Goal: Task Accomplishment & Management: Manage account settings

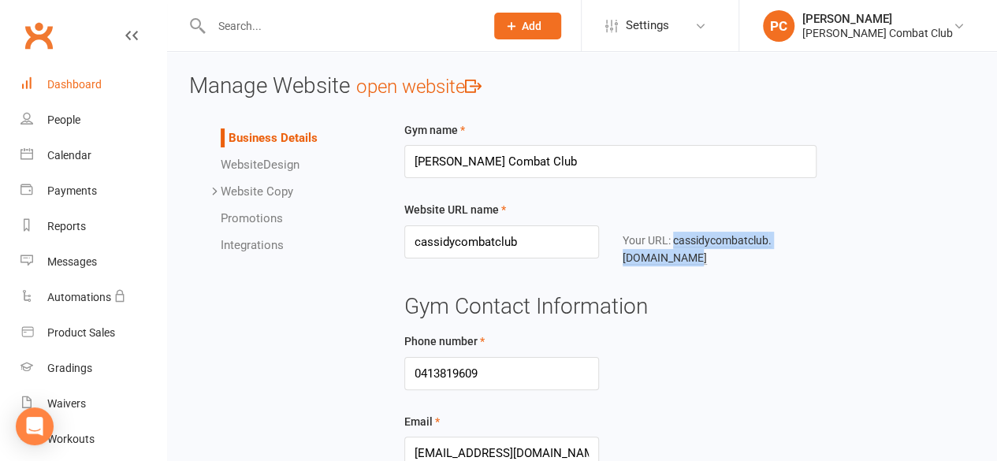
click at [66, 81] on div "Dashboard" at bounding box center [74, 84] width 54 height 13
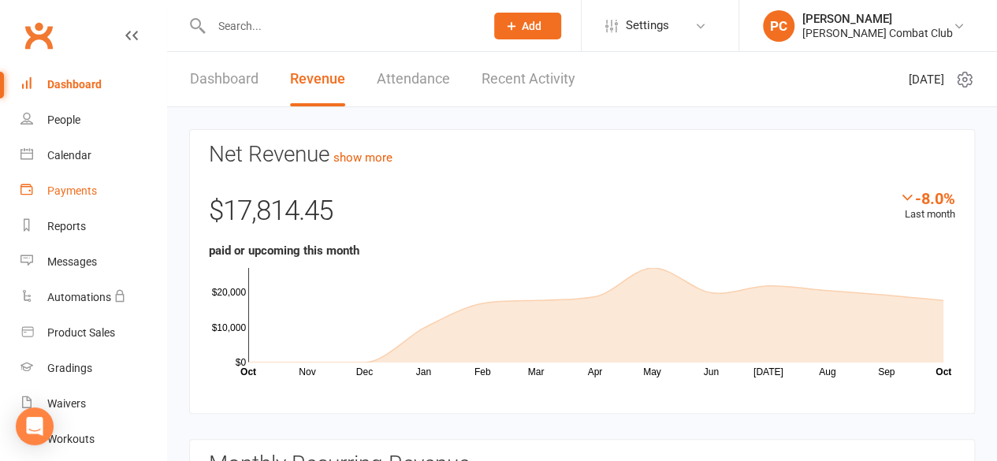
click at [83, 192] on div "Payments" at bounding box center [72, 190] width 50 height 13
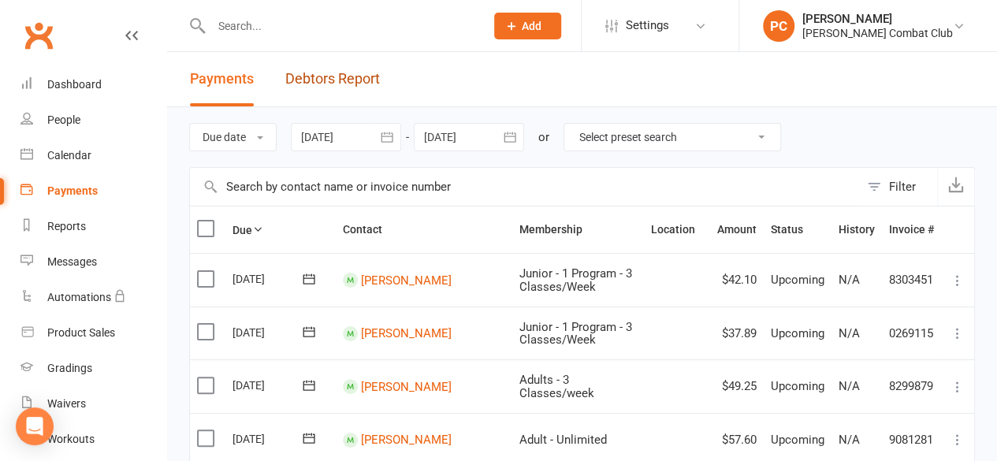
click at [361, 79] on link "Debtors Report" at bounding box center [332, 79] width 95 height 54
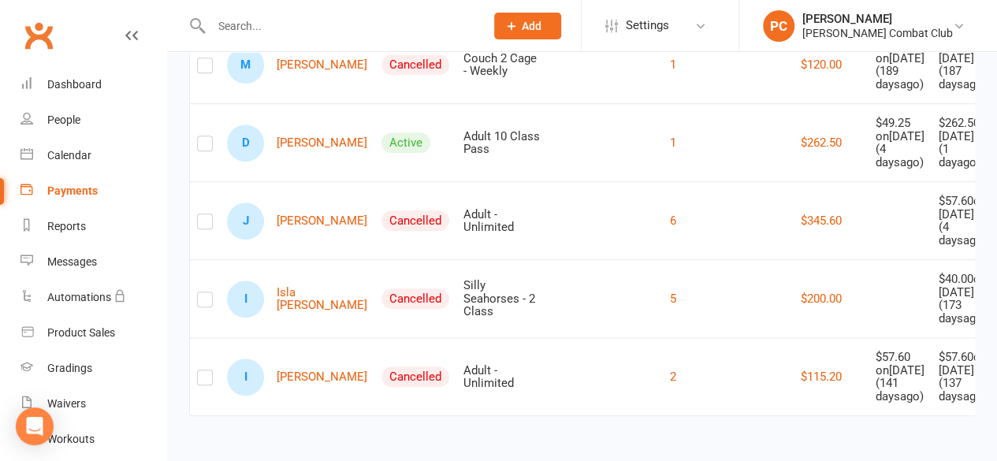
scroll to position [709, 0]
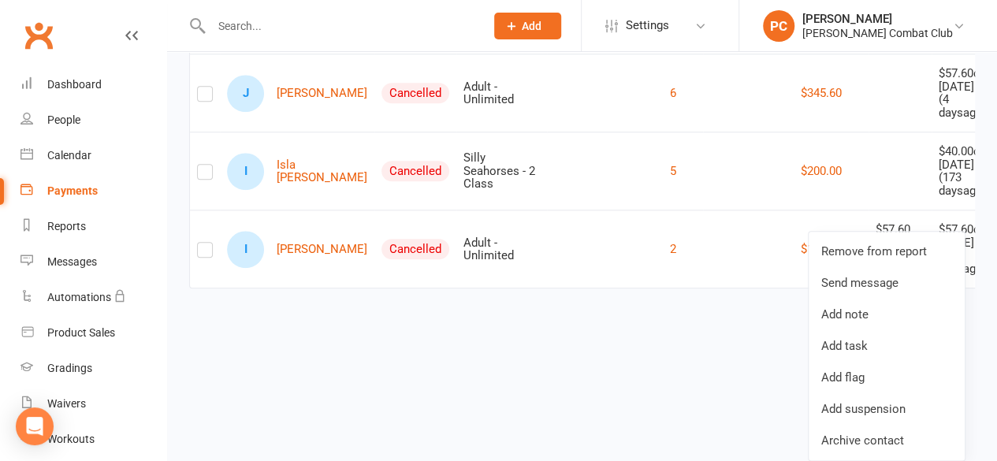
click at [291, 34] on link "D [PERSON_NAME]" at bounding box center [297, 15] width 140 height 37
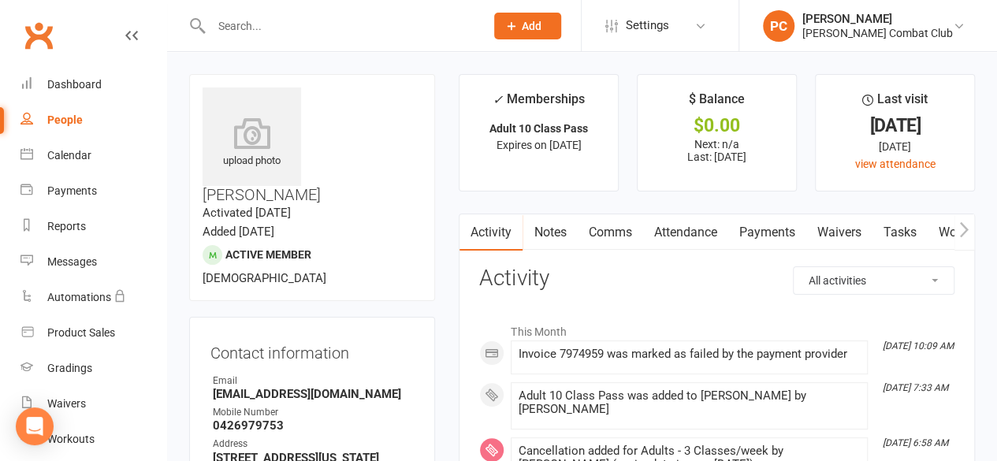
click at [763, 229] on link "Payments" at bounding box center [766, 232] width 78 height 36
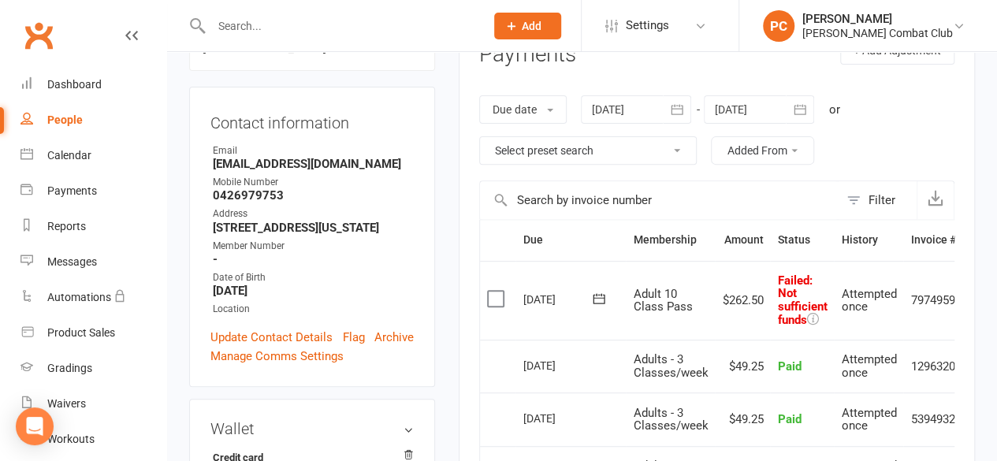
scroll to position [236, 0]
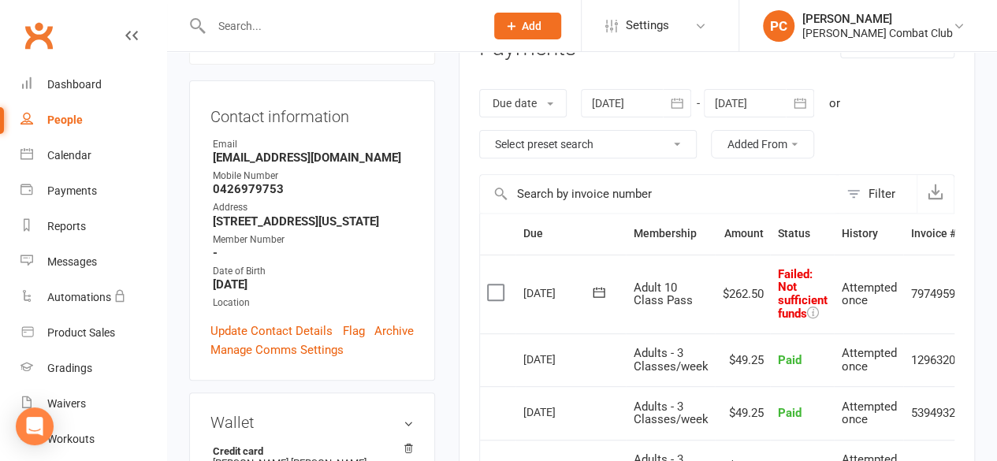
click at [125, 28] on link at bounding box center [131, 50] width 13 height 47
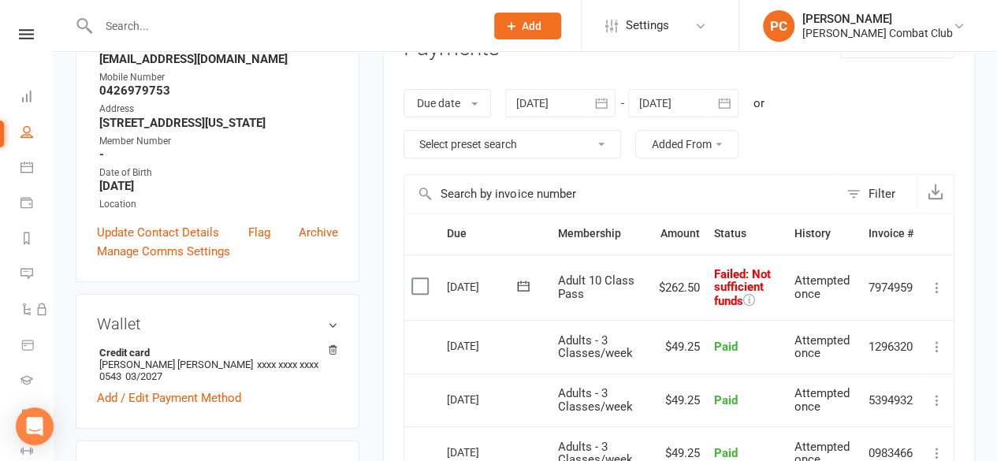
click at [938, 283] on icon at bounding box center [937, 288] width 16 height 16
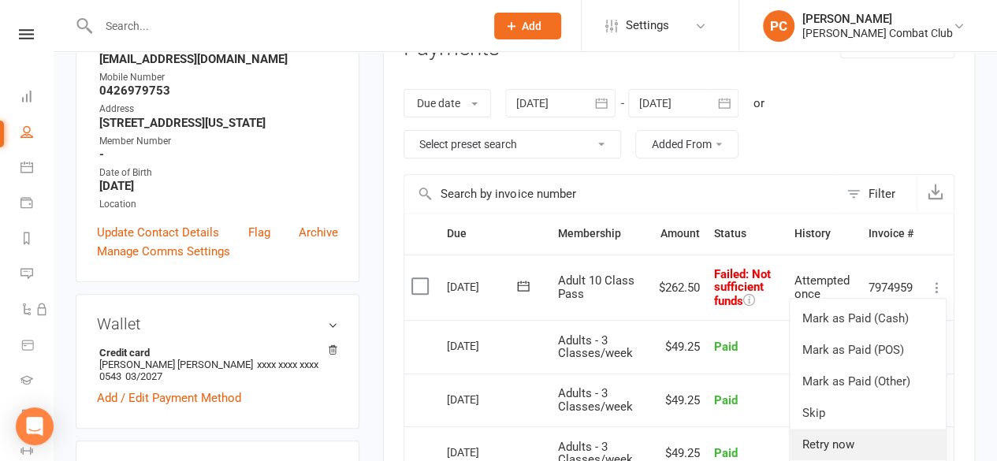
click at [862, 437] on link "Retry now" at bounding box center [868, 445] width 156 height 32
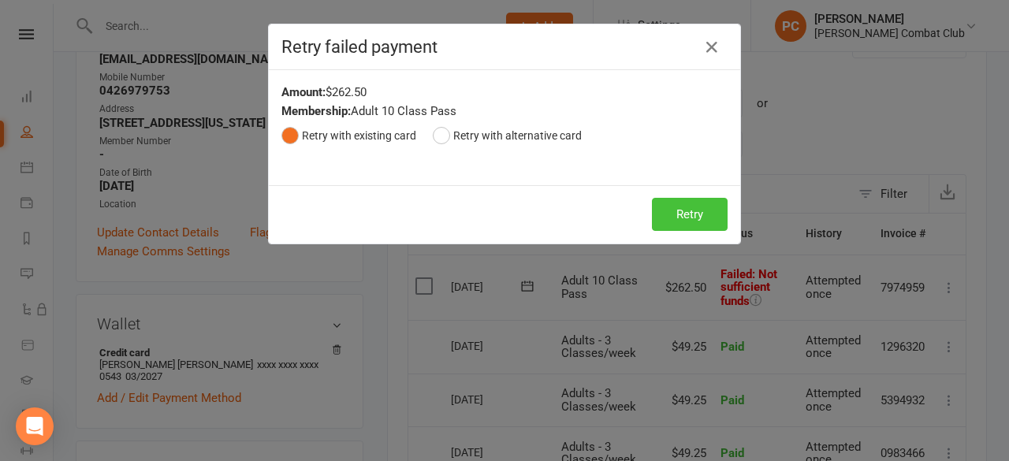
click at [702, 214] on button "Retry" at bounding box center [690, 214] width 76 height 33
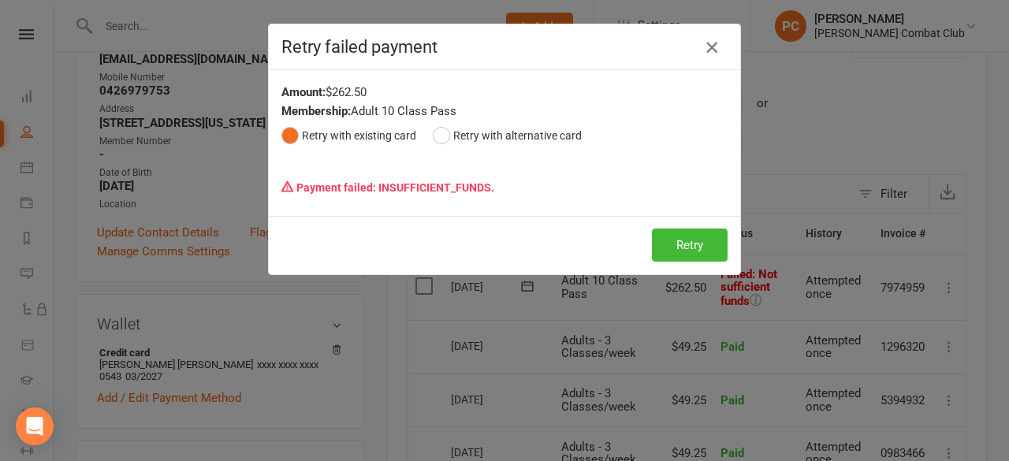
click at [707, 46] on icon "button" at bounding box center [711, 47] width 19 height 19
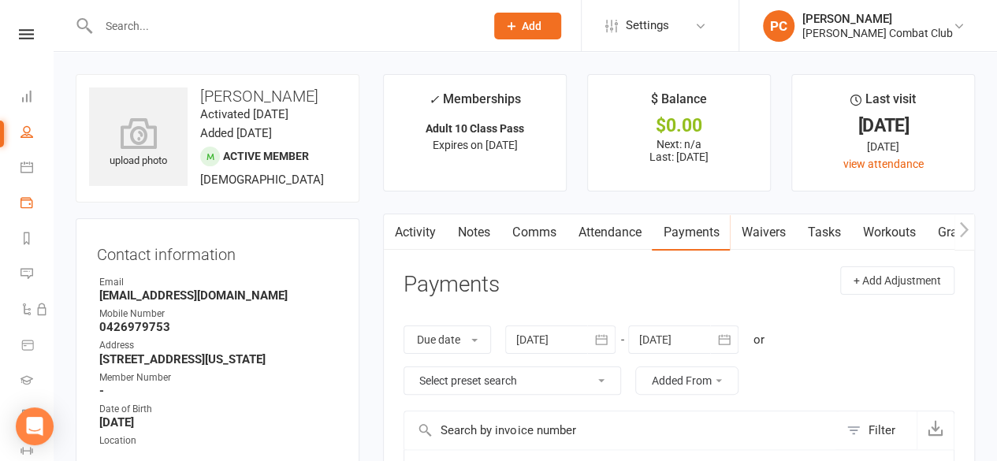
click at [29, 201] on icon at bounding box center [26, 202] width 13 height 13
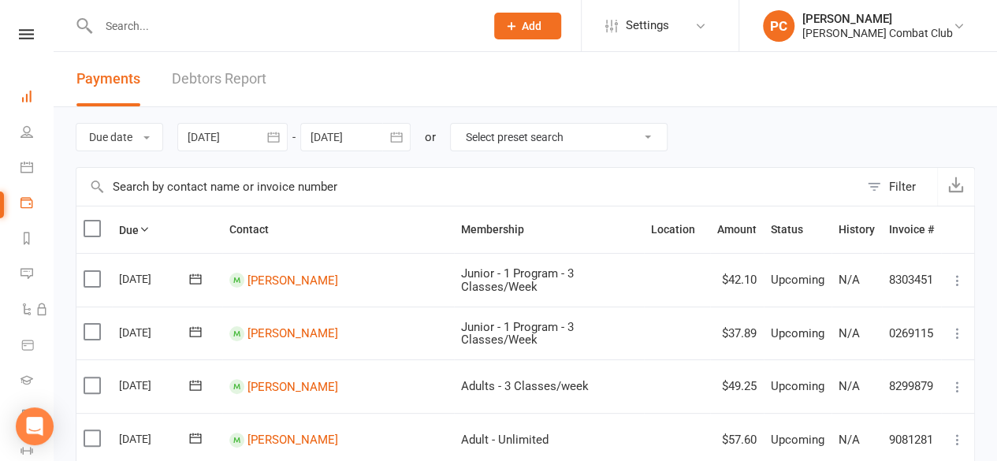
click at [27, 91] on icon at bounding box center [26, 96] width 13 height 13
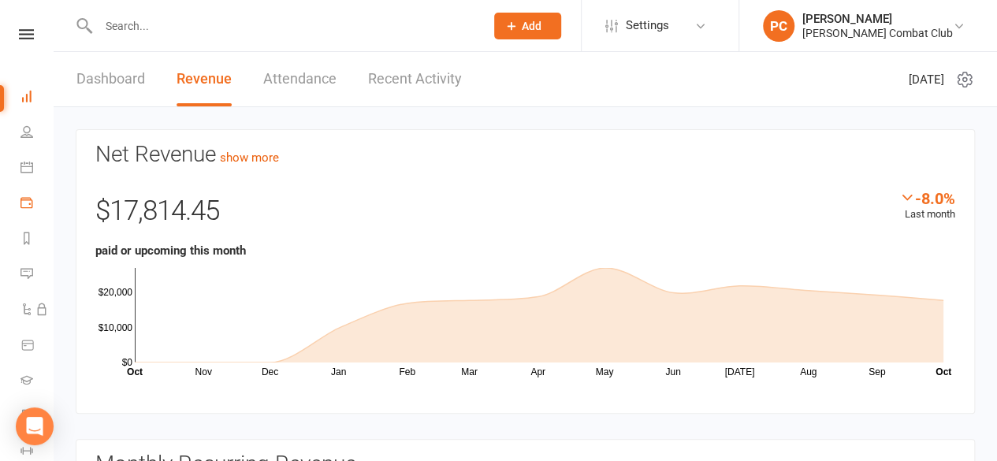
click at [28, 202] on icon at bounding box center [26, 202] width 13 height 13
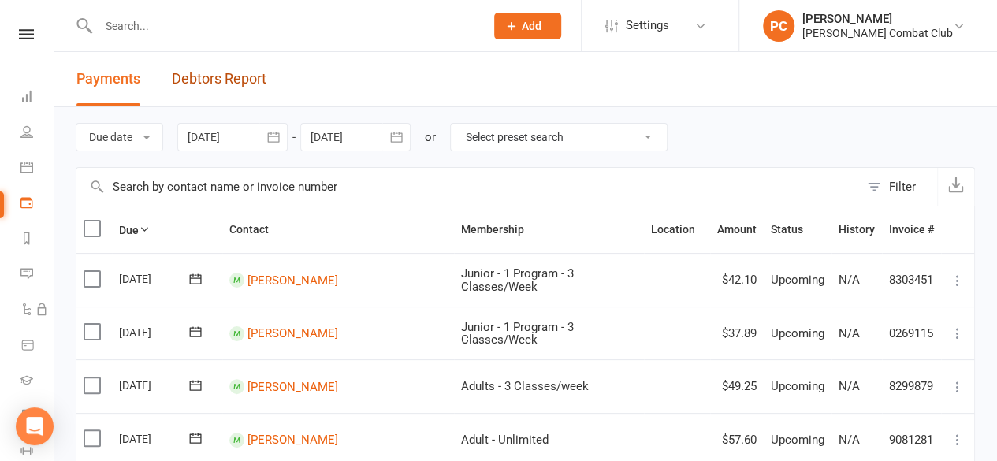
click at [229, 74] on link "Debtors Report" at bounding box center [219, 79] width 95 height 54
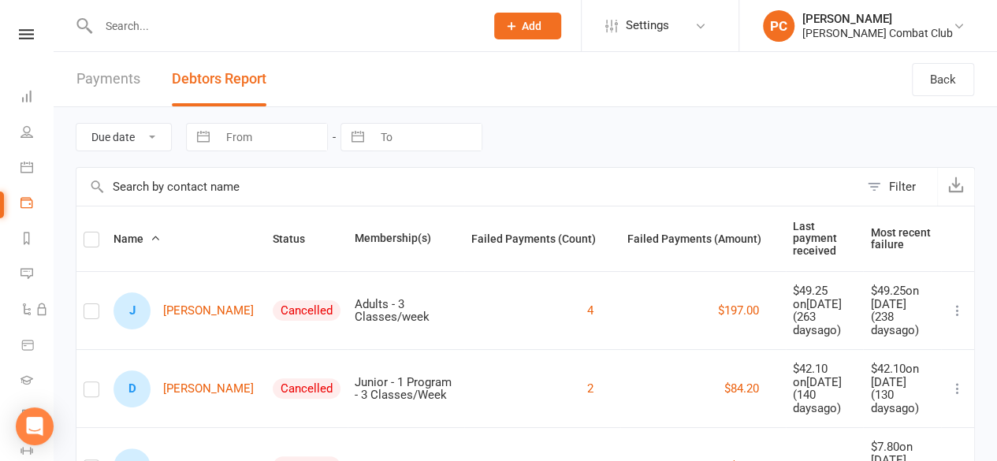
click at [23, 30] on icon at bounding box center [26, 34] width 15 height 10
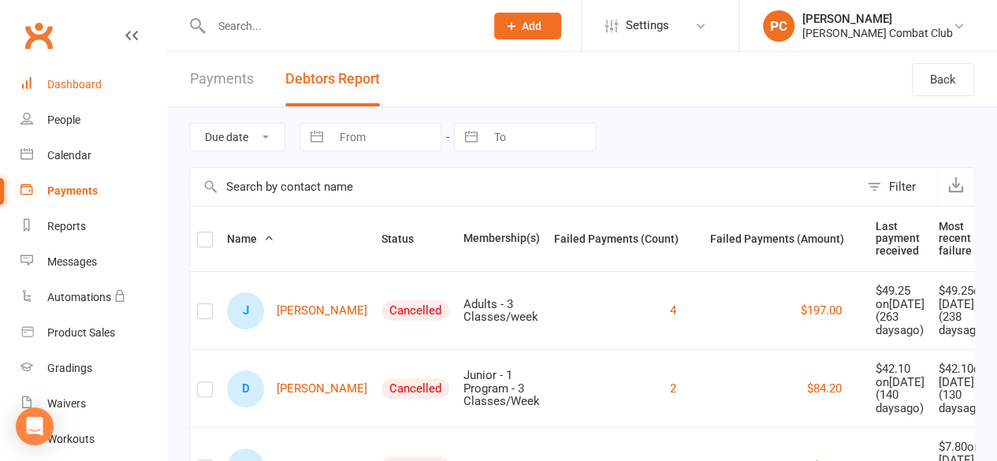
click at [68, 86] on div "Dashboard" at bounding box center [74, 84] width 54 height 13
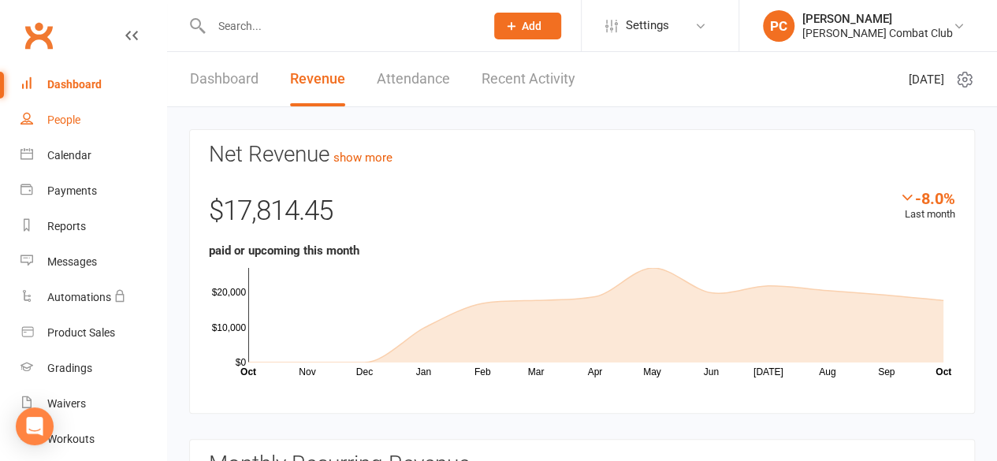
click at [67, 118] on div "People" at bounding box center [63, 119] width 33 height 13
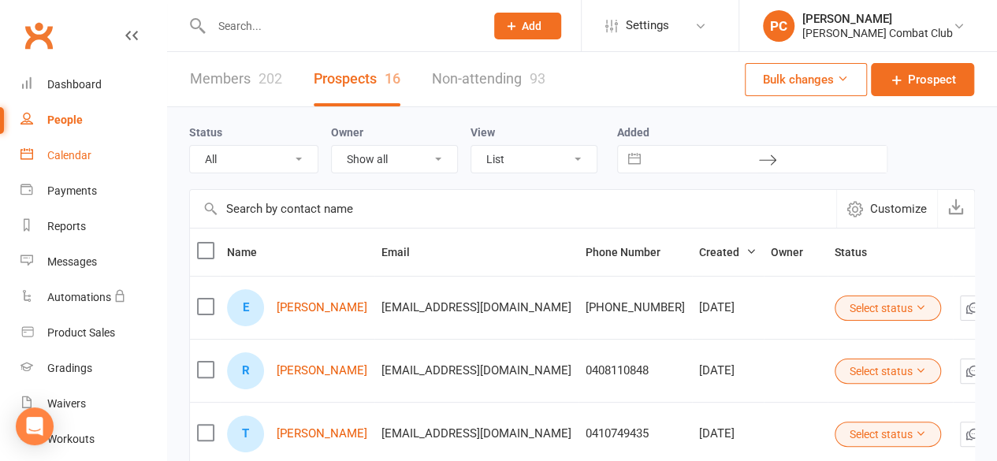
click at [82, 158] on div "Calendar" at bounding box center [69, 155] width 44 height 13
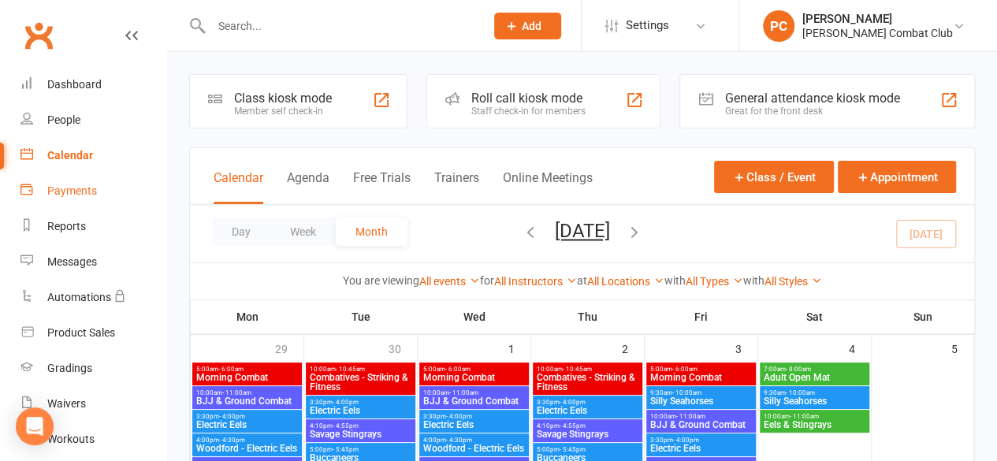
click at [82, 184] on link "Payments" at bounding box center [93, 190] width 146 height 35
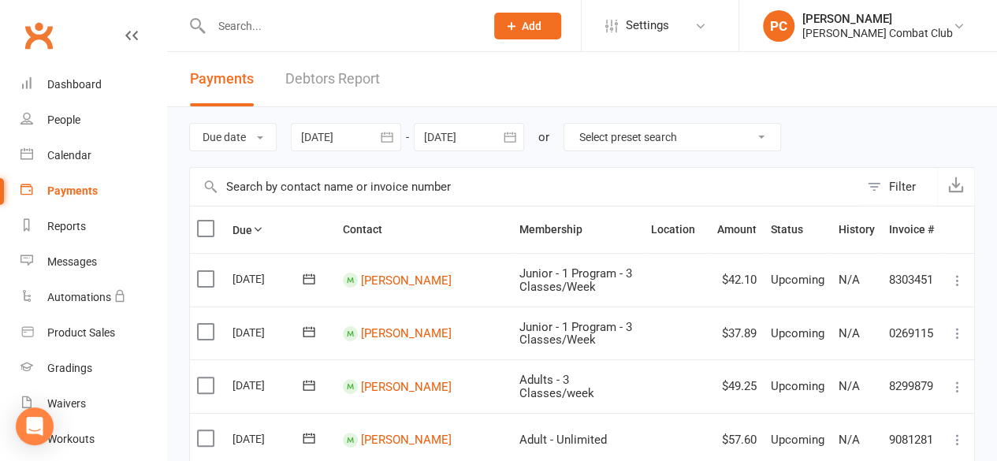
click at [761, 130] on select "Select preset search All failures All skipped payments All pending payments Suc…" at bounding box center [672, 137] width 216 height 27
select select "0"
click at [575, 124] on select "Select preset search All failures All skipped payments All pending payments Suc…" at bounding box center [672, 137] width 216 height 27
type input "[DATE]"
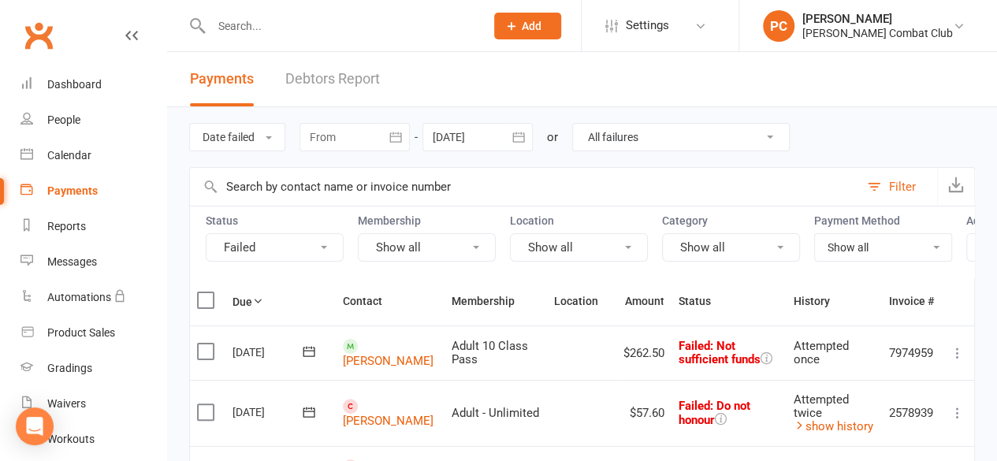
click at [779, 135] on select "All failures All skipped payments All pending payments Successful payments (las…" at bounding box center [681, 137] width 216 height 27
select select "2"
click at [573, 124] on select "All failures All skipped payments All pending payments Successful payments (las…" at bounding box center [681, 137] width 216 height 27
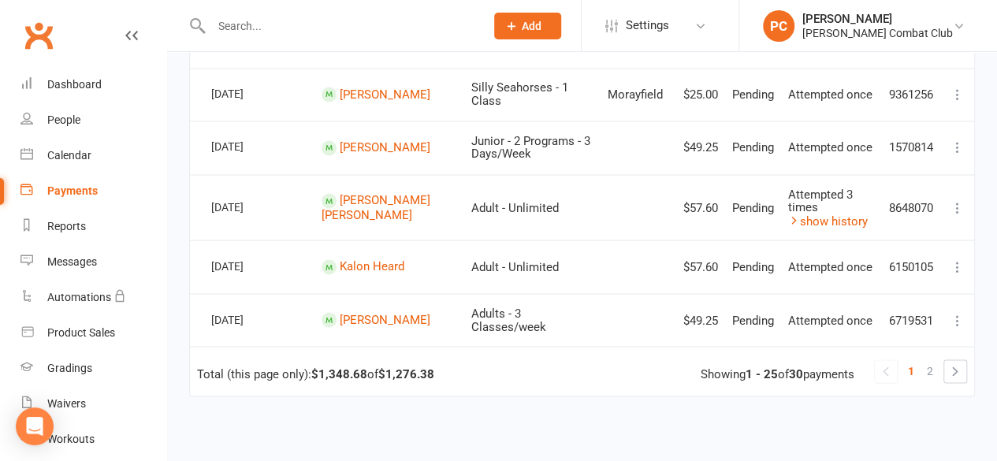
scroll to position [1340, 0]
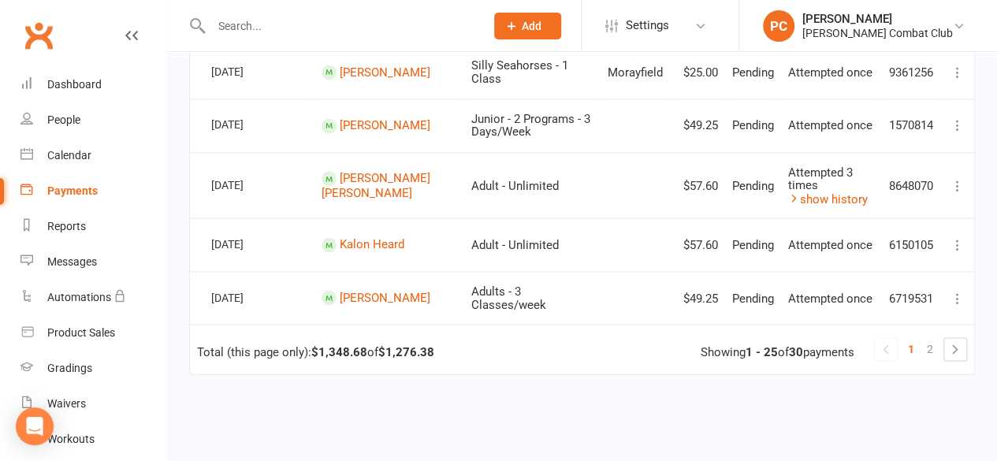
click at [932, 359] on span "2" at bounding box center [930, 348] width 6 height 22
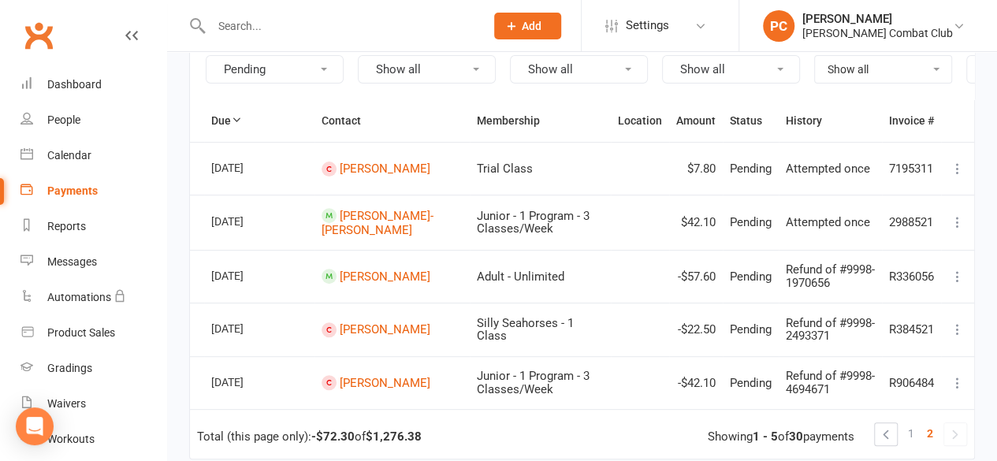
scroll to position [175, 0]
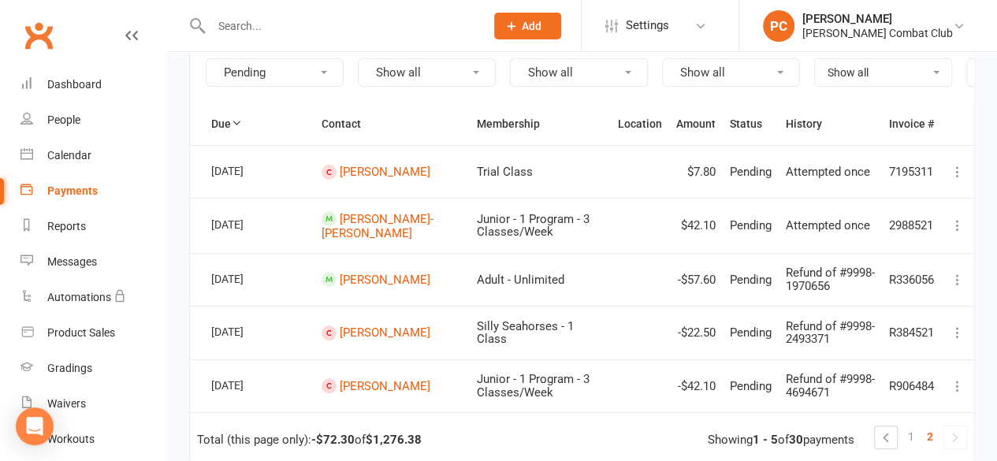
click at [906, 446] on link "1" at bounding box center [911, 437] width 19 height 22
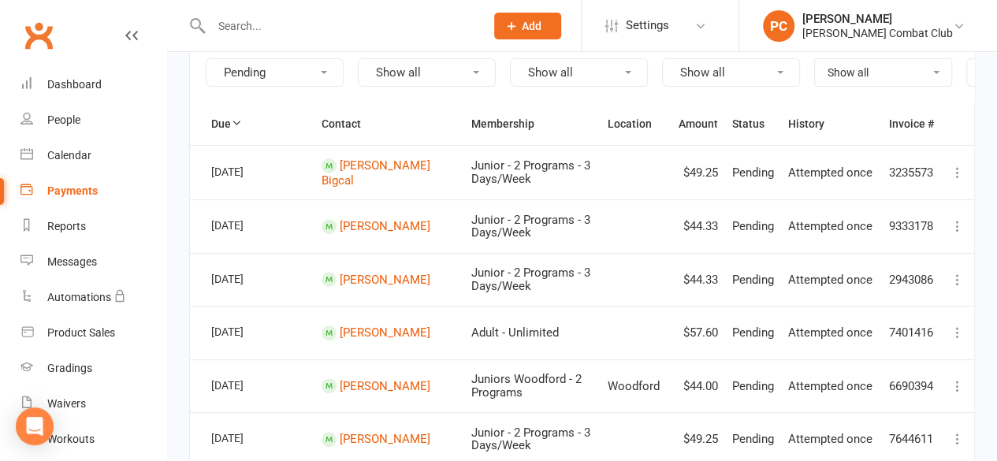
scroll to position [0, 0]
